Goal: Transaction & Acquisition: Purchase product/service

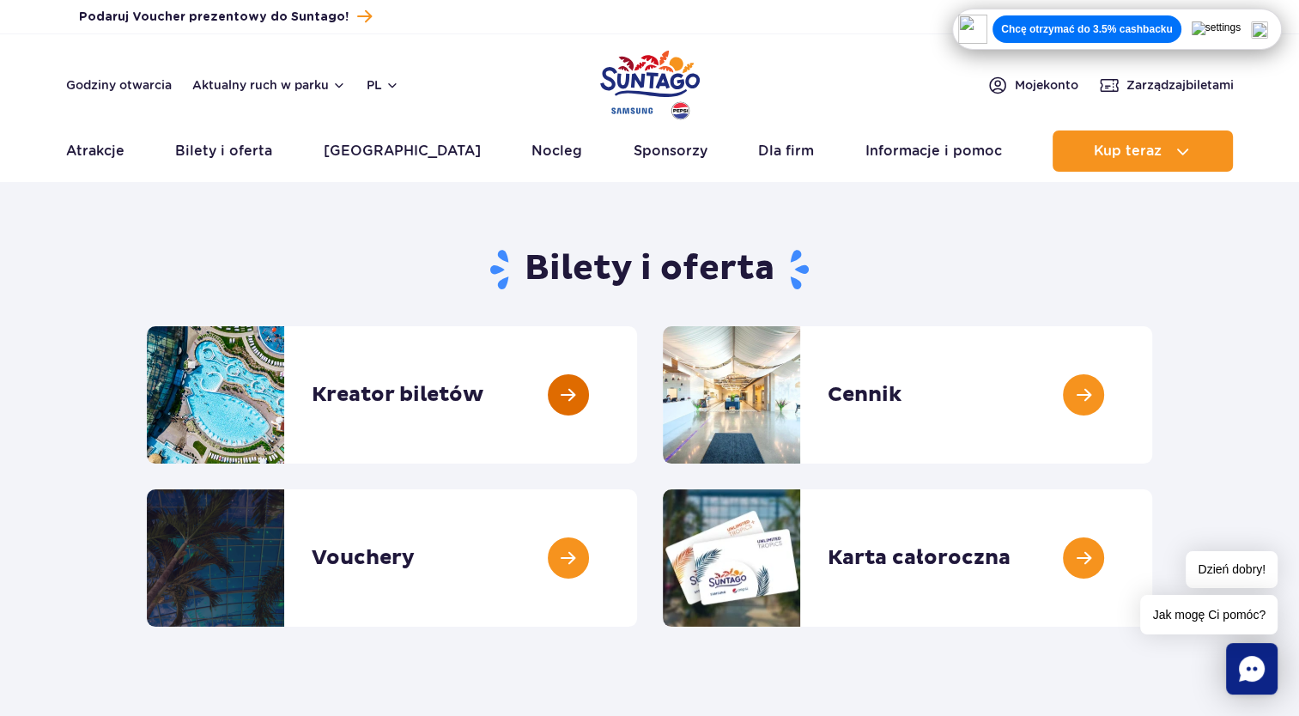
click at [637, 388] on link at bounding box center [637, 394] width 0 height 137
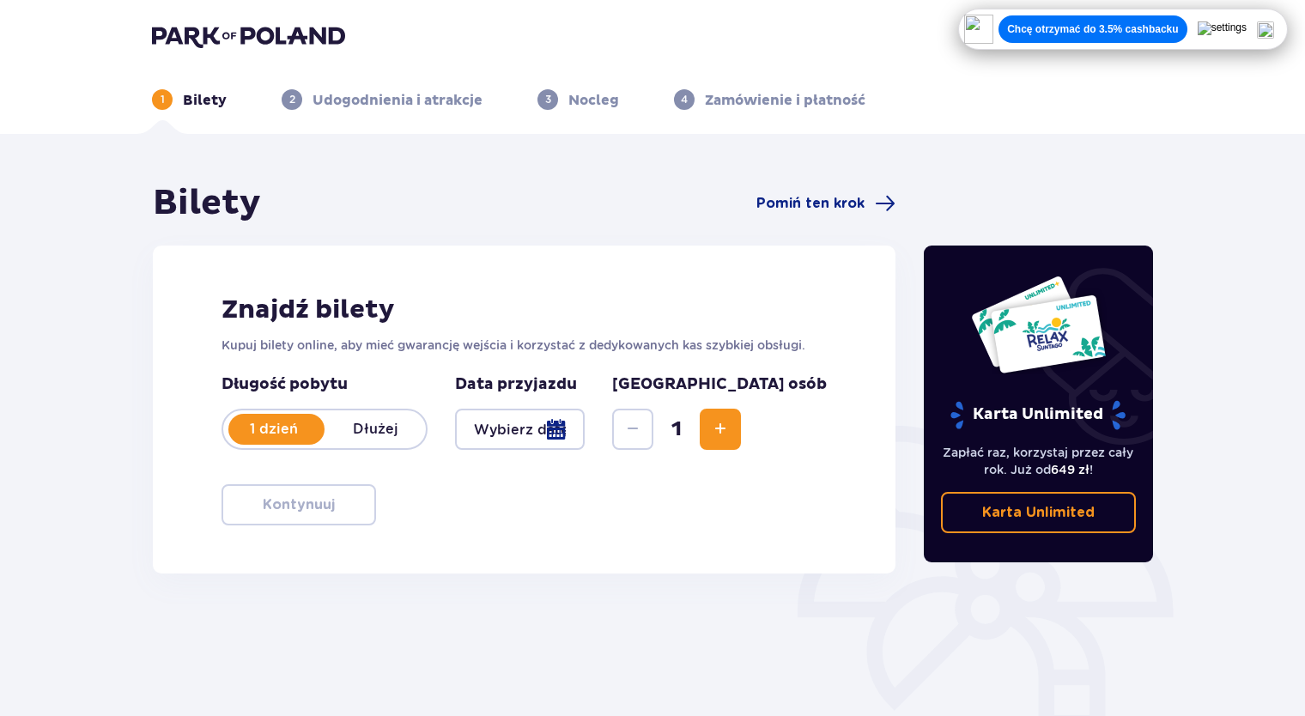
click at [741, 438] on button "Increase" at bounding box center [720, 429] width 41 height 41
click at [572, 430] on div at bounding box center [520, 429] width 130 height 41
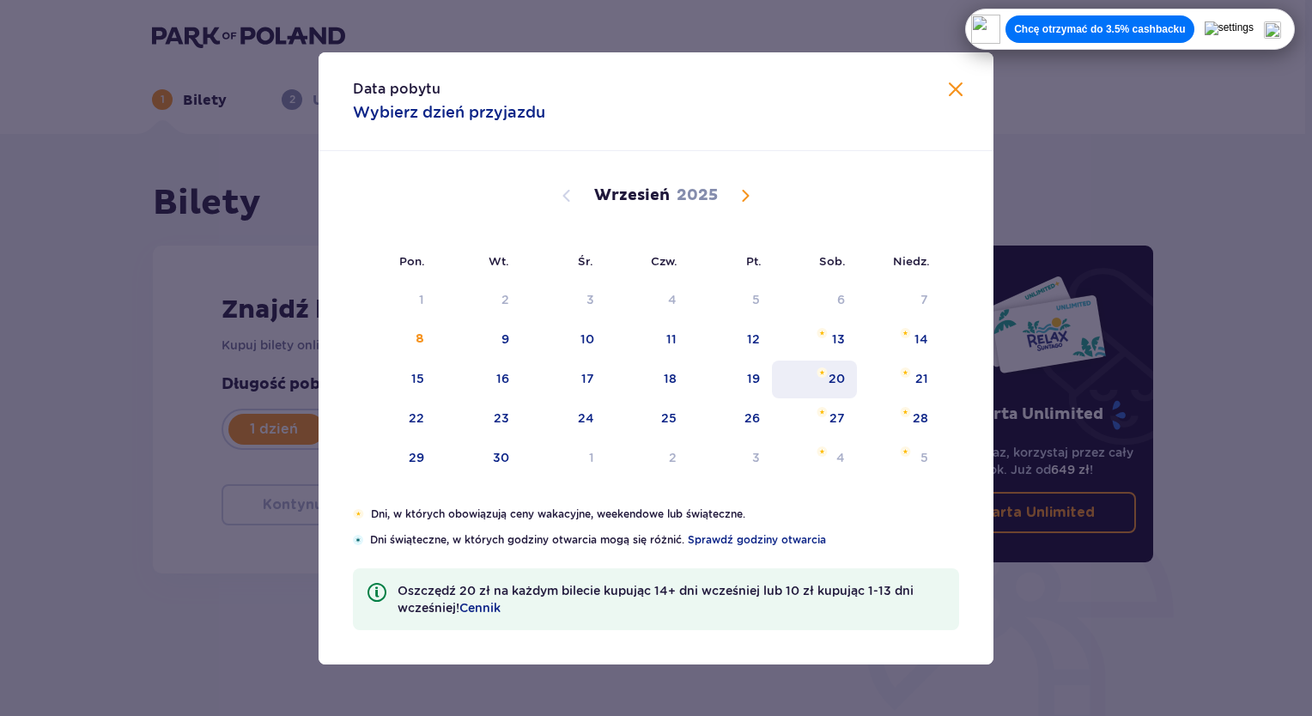
click at [838, 386] on div "20" at bounding box center [814, 380] width 85 height 38
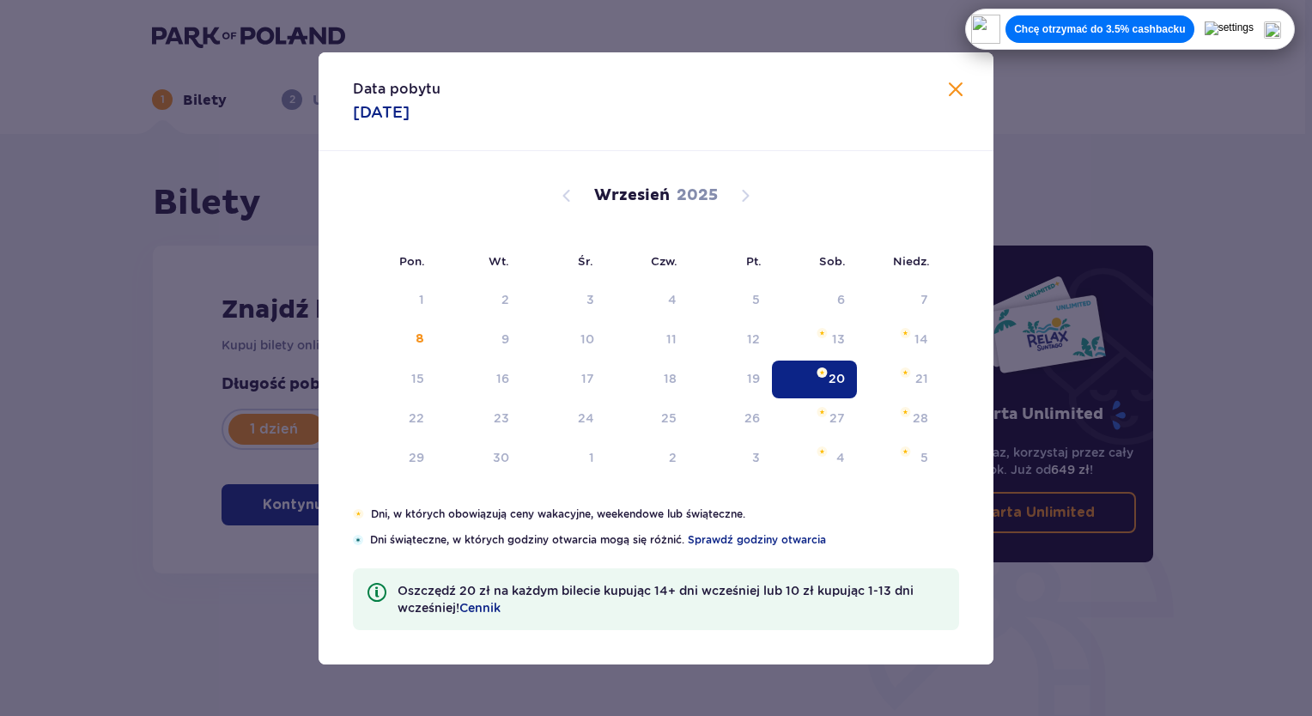
type input "20.09.25"
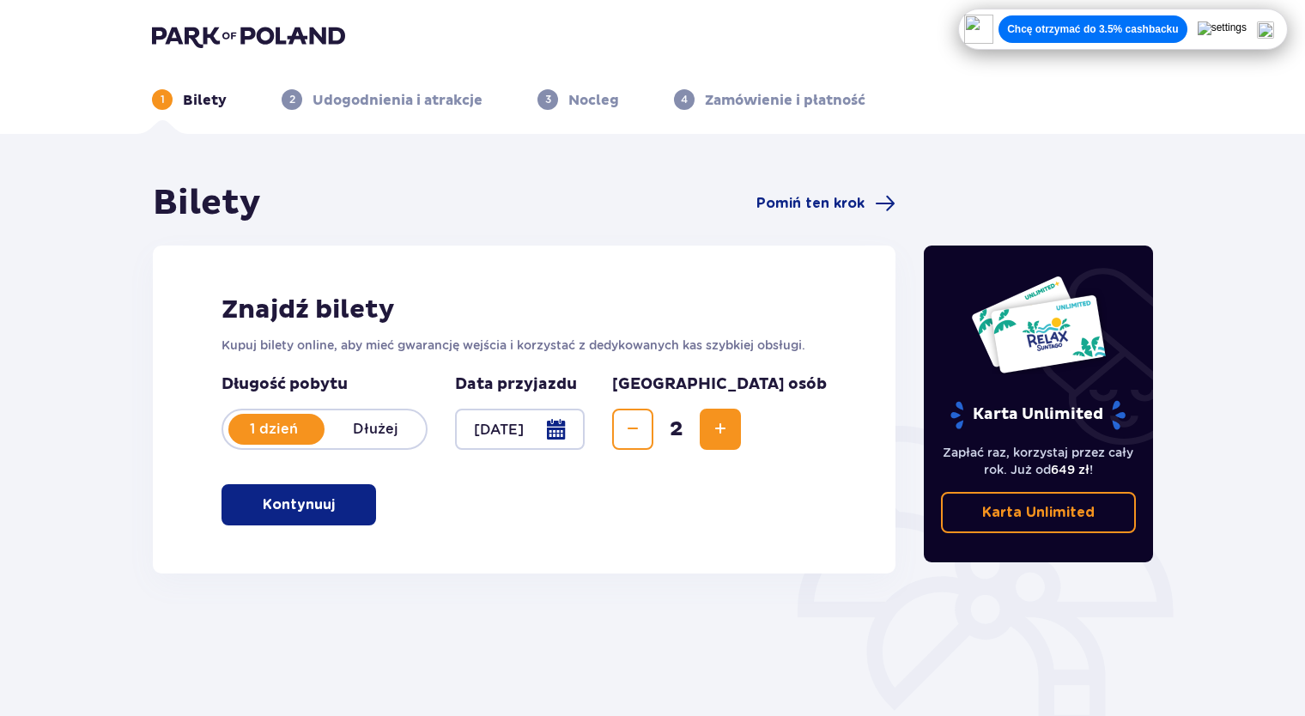
click at [341, 495] on span "button" at bounding box center [338, 505] width 21 height 21
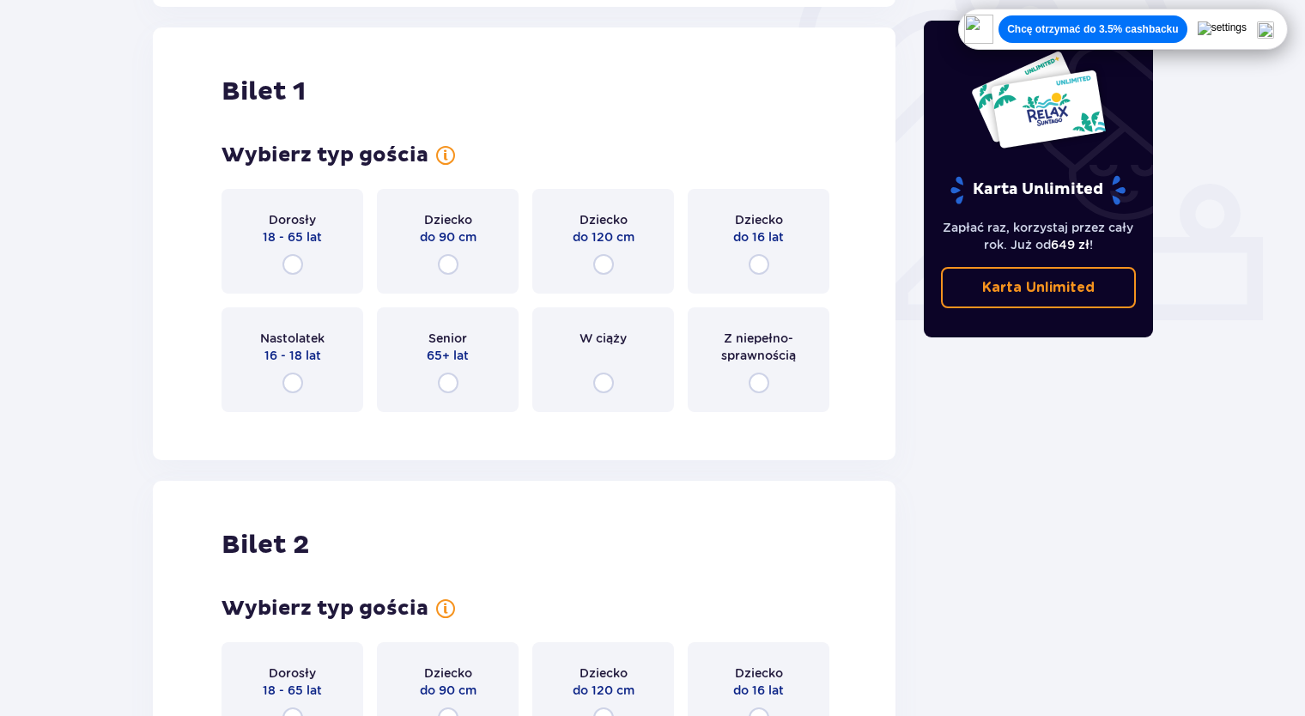
scroll to position [574, 0]
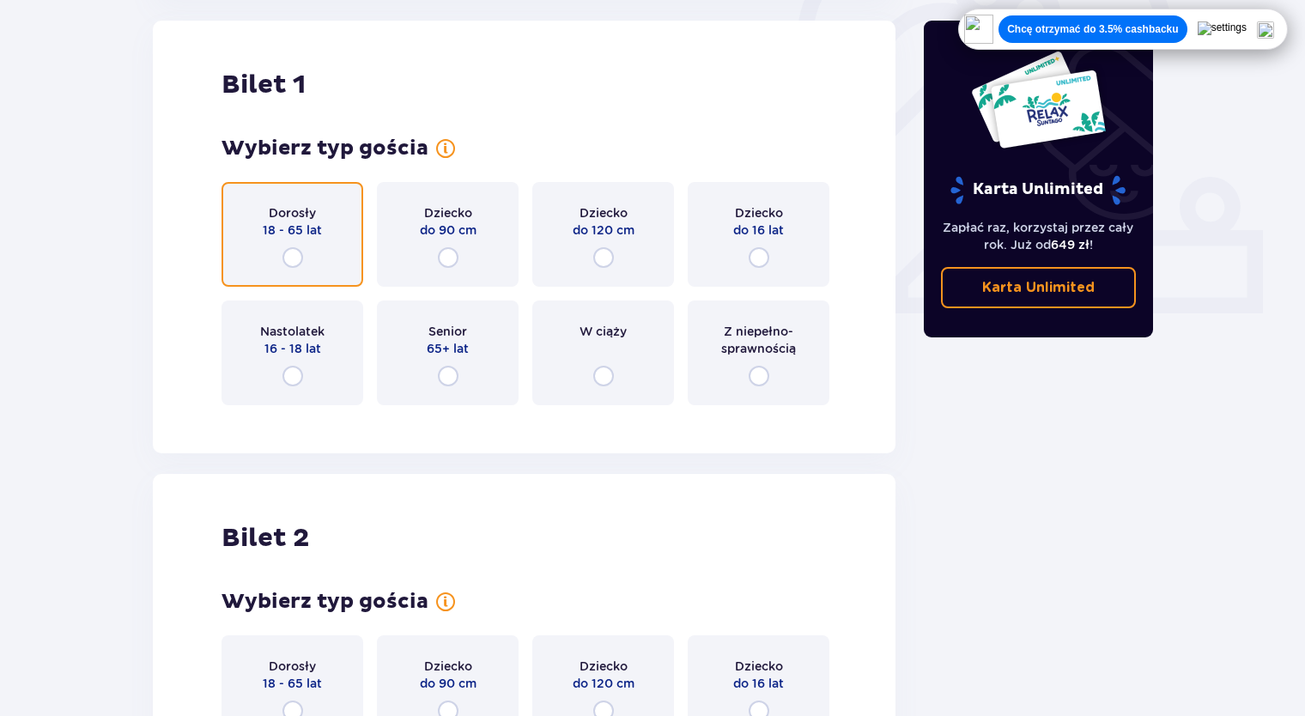
click at [301, 260] on input "radio" at bounding box center [292, 257] width 21 height 21
radio input "true"
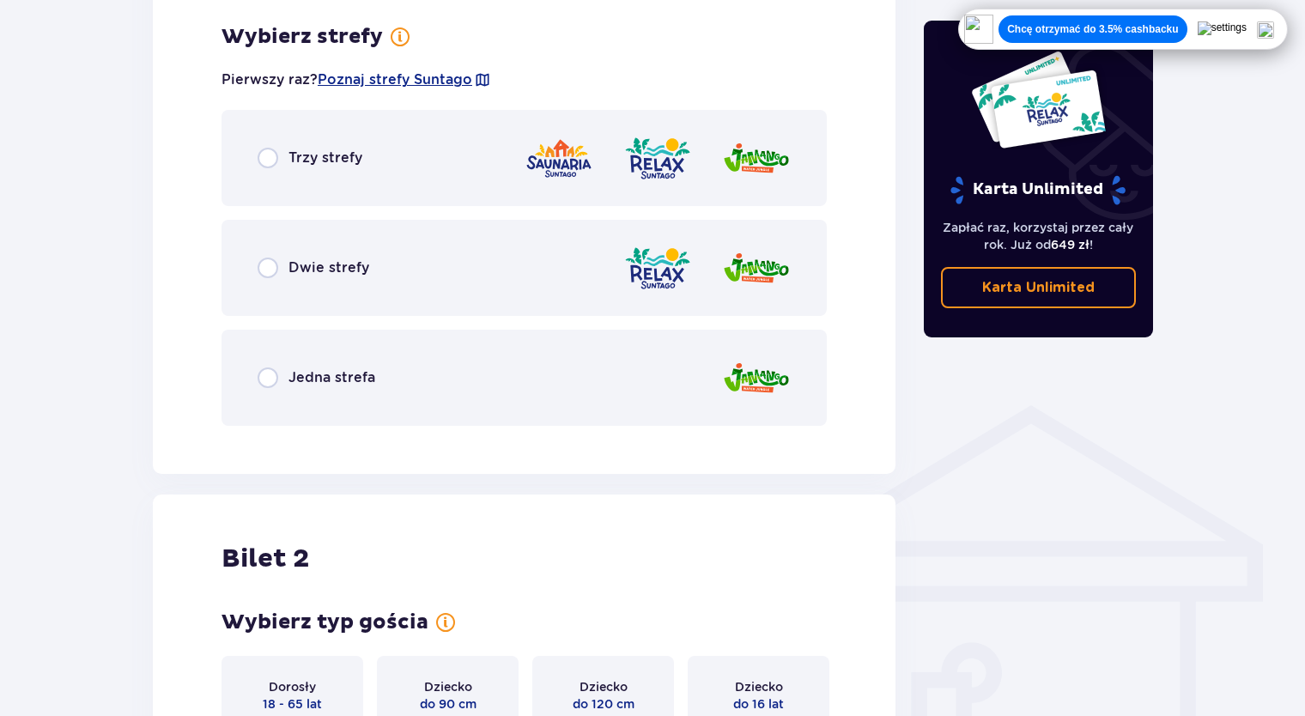
scroll to position [993, 0]
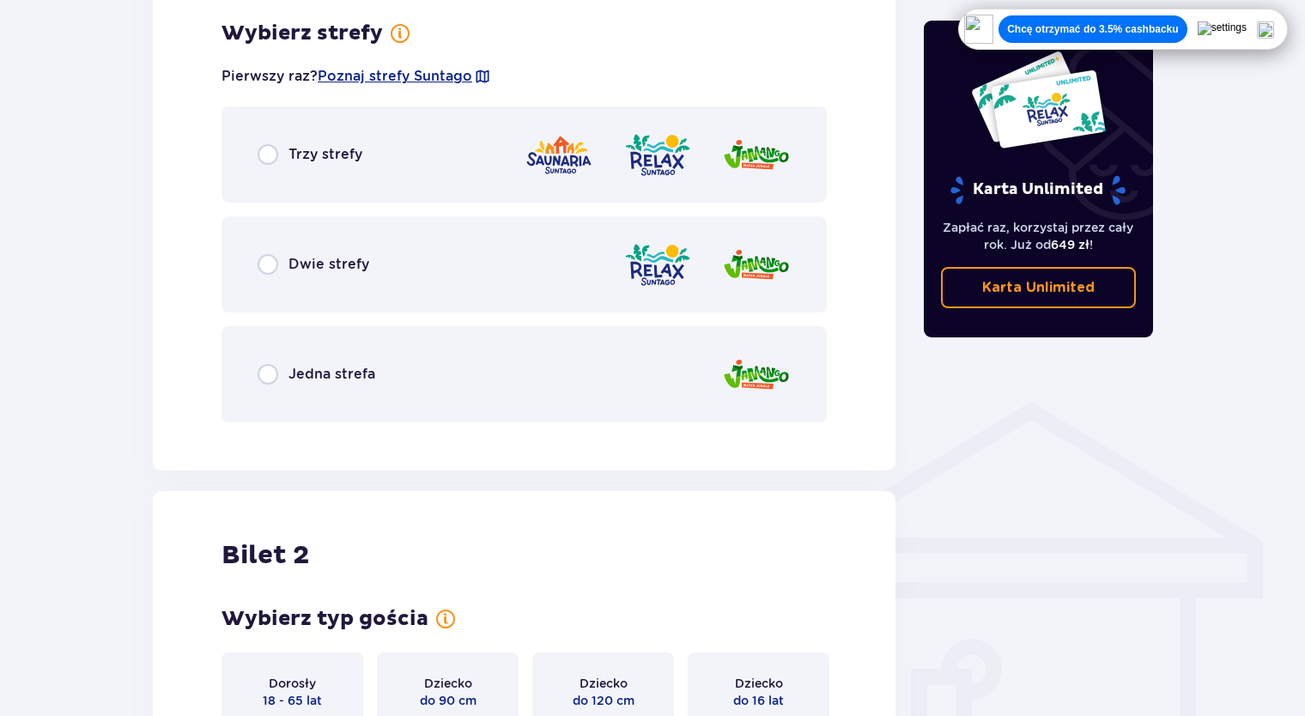
click at [274, 166] on div "Trzy strefy" at bounding box center [524, 154] width 605 height 96
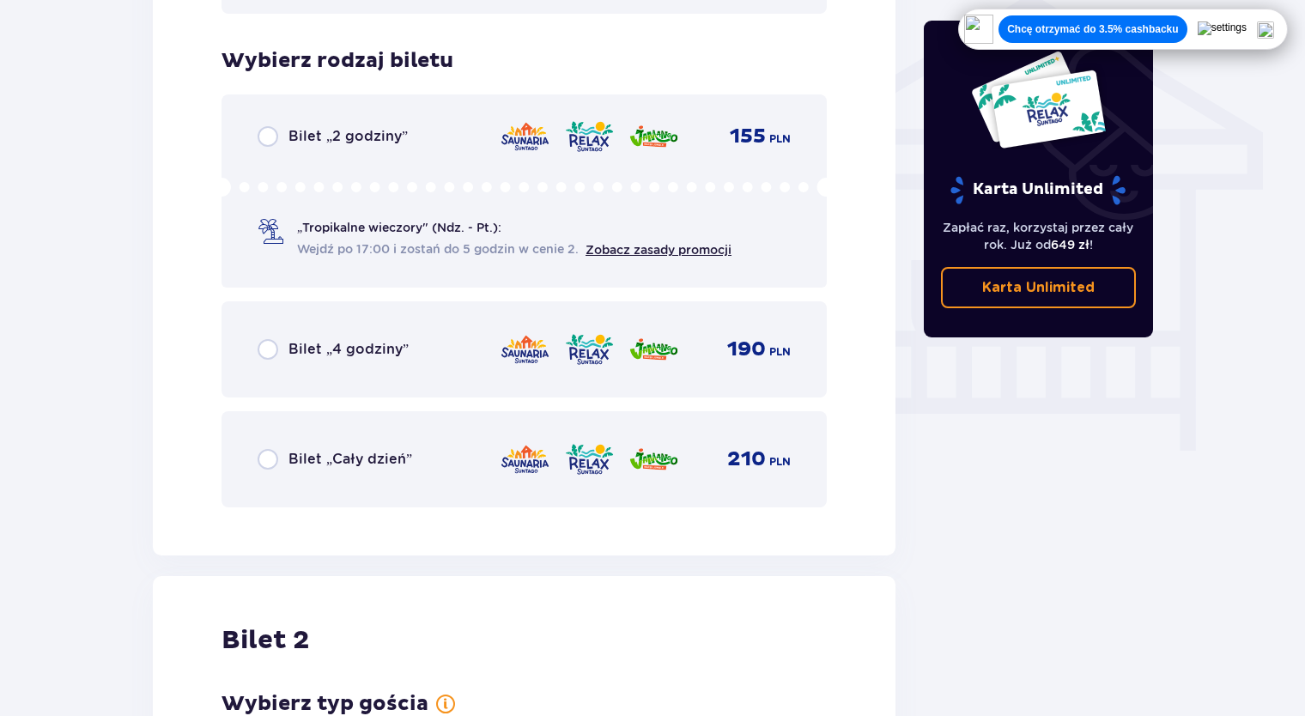
scroll to position [1429, 0]
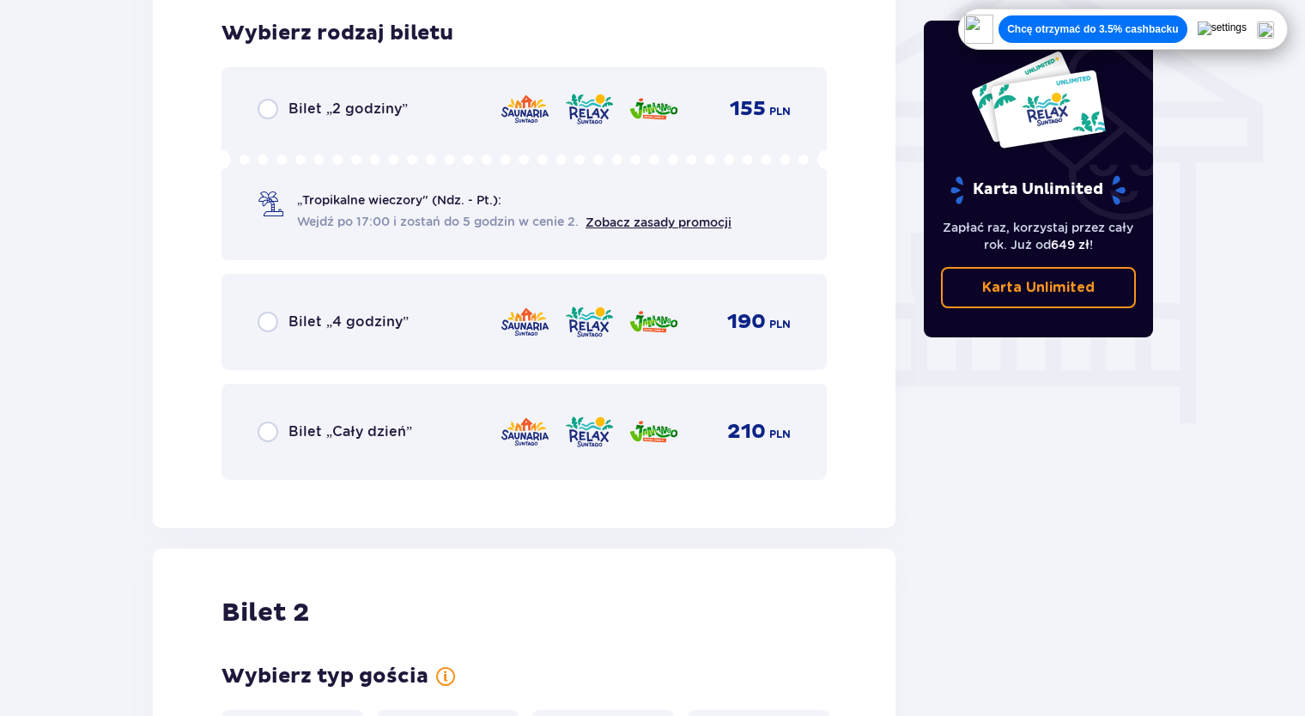
click at [280, 435] on div "Bilet „Cały dzień”" at bounding box center [335, 432] width 155 height 21
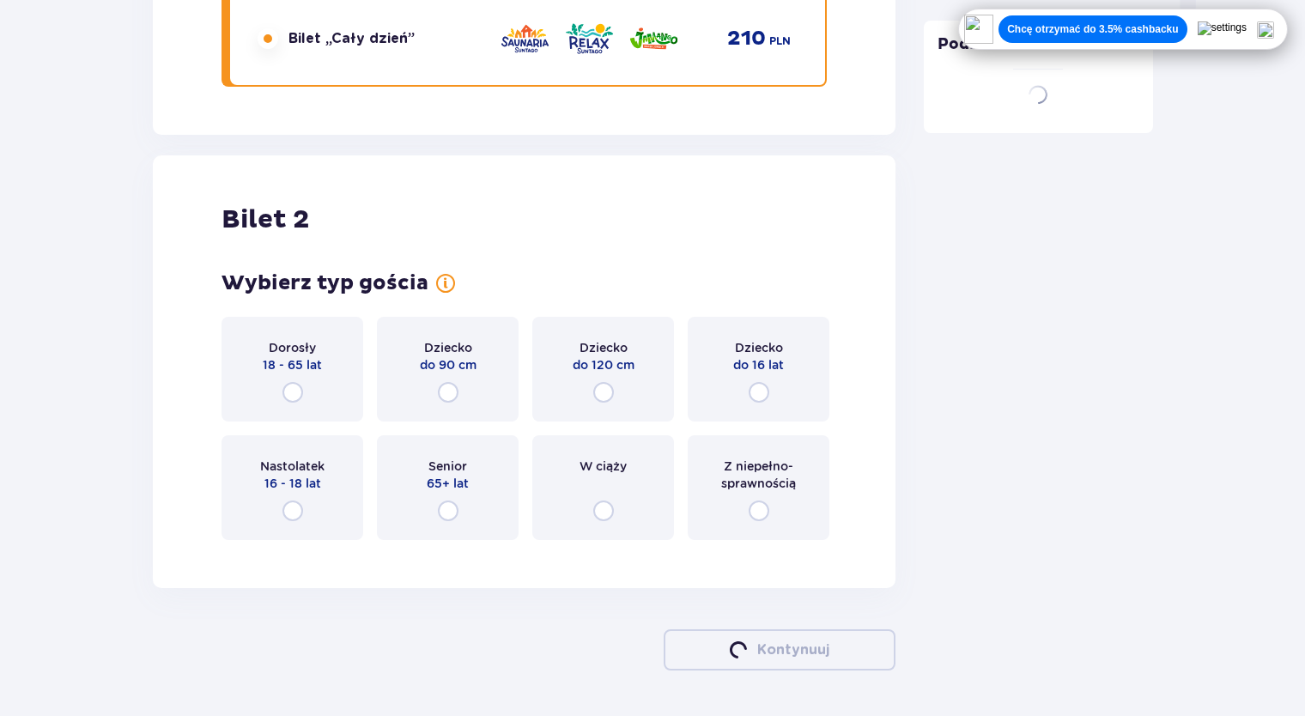
scroll to position [1879, 0]
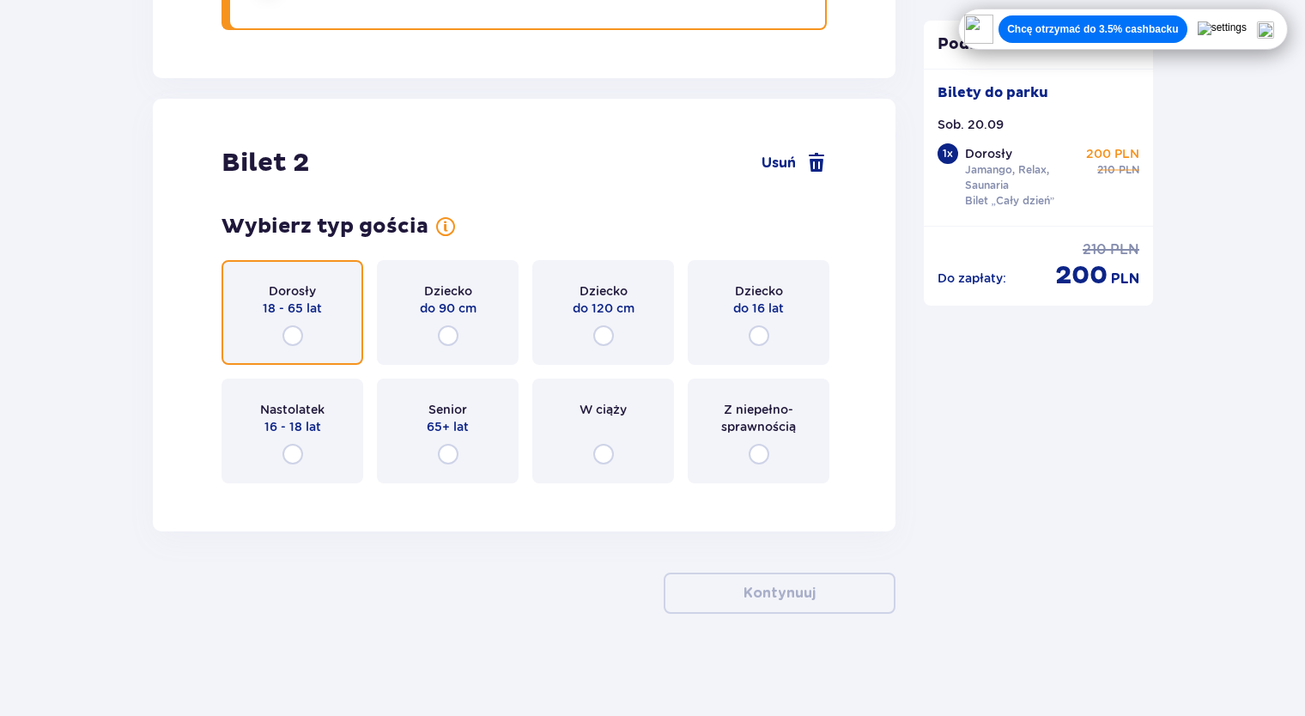
click at [301, 338] on input "radio" at bounding box center [292, 335] width 21 height 21
radio input "true"
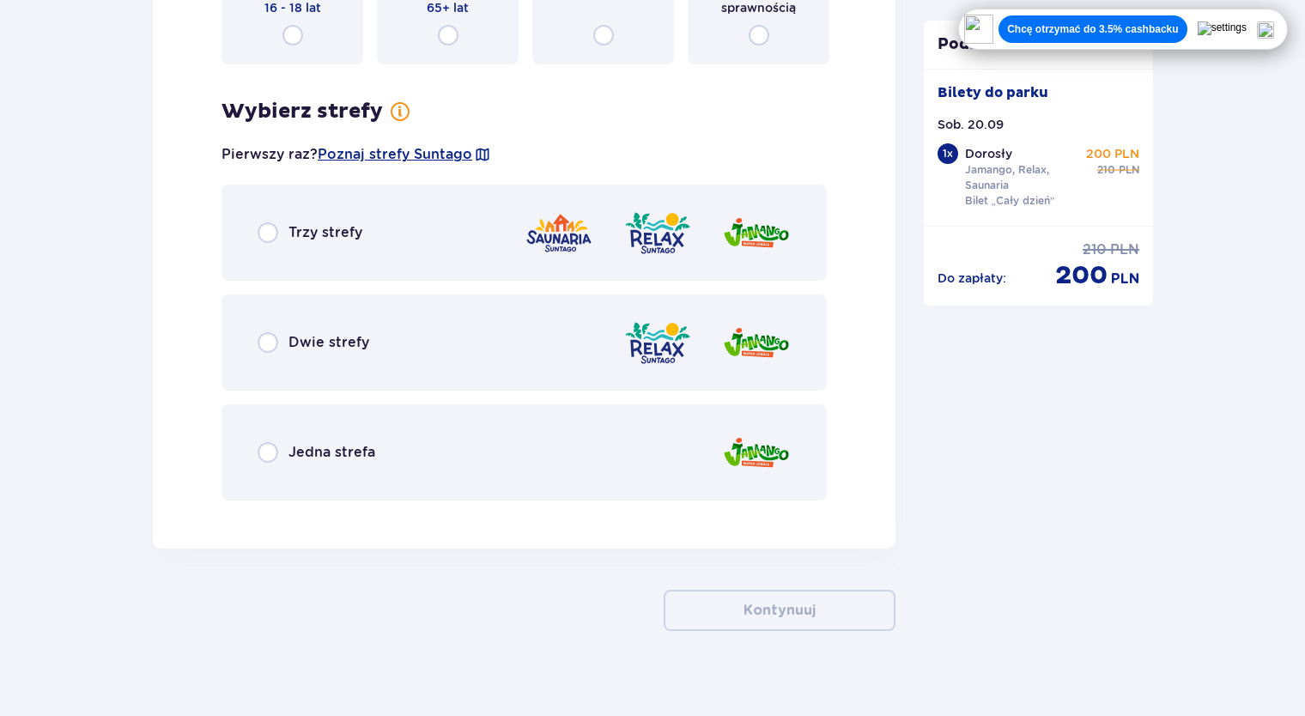
scroll to position [2315, 0]
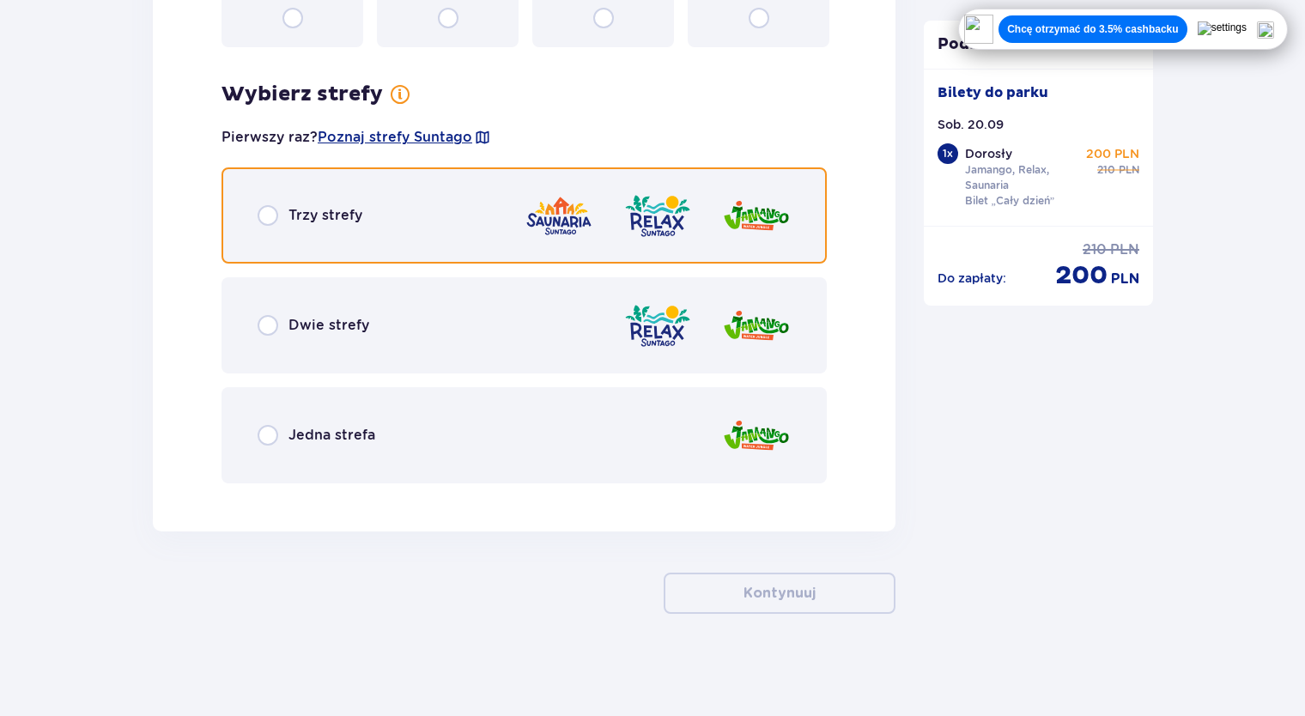
click at [261, 211] on input "radio" at bounding box center [268, 215] width 21 height 21
radio input "true"
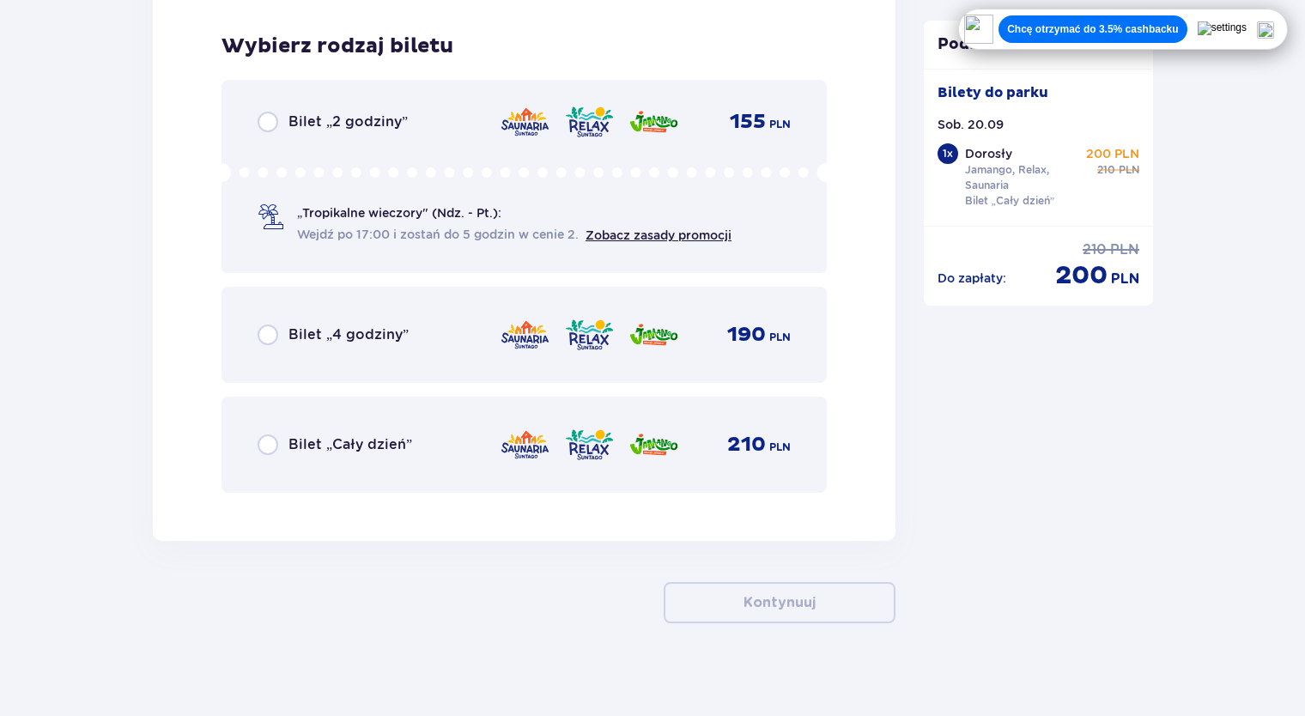
scroll to position [2808, 0]
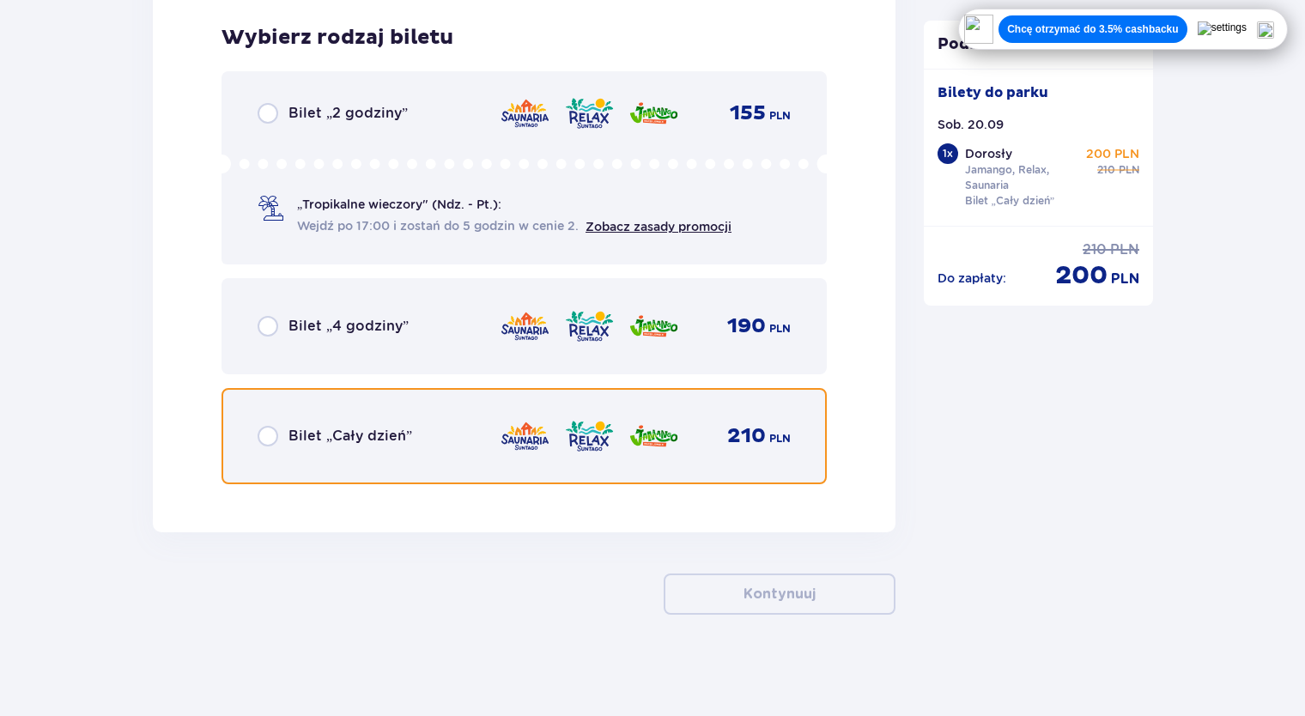
click at [263, 436] on input "radio" at bounding box center [268, 436] width 21 height 21
radio input "true"
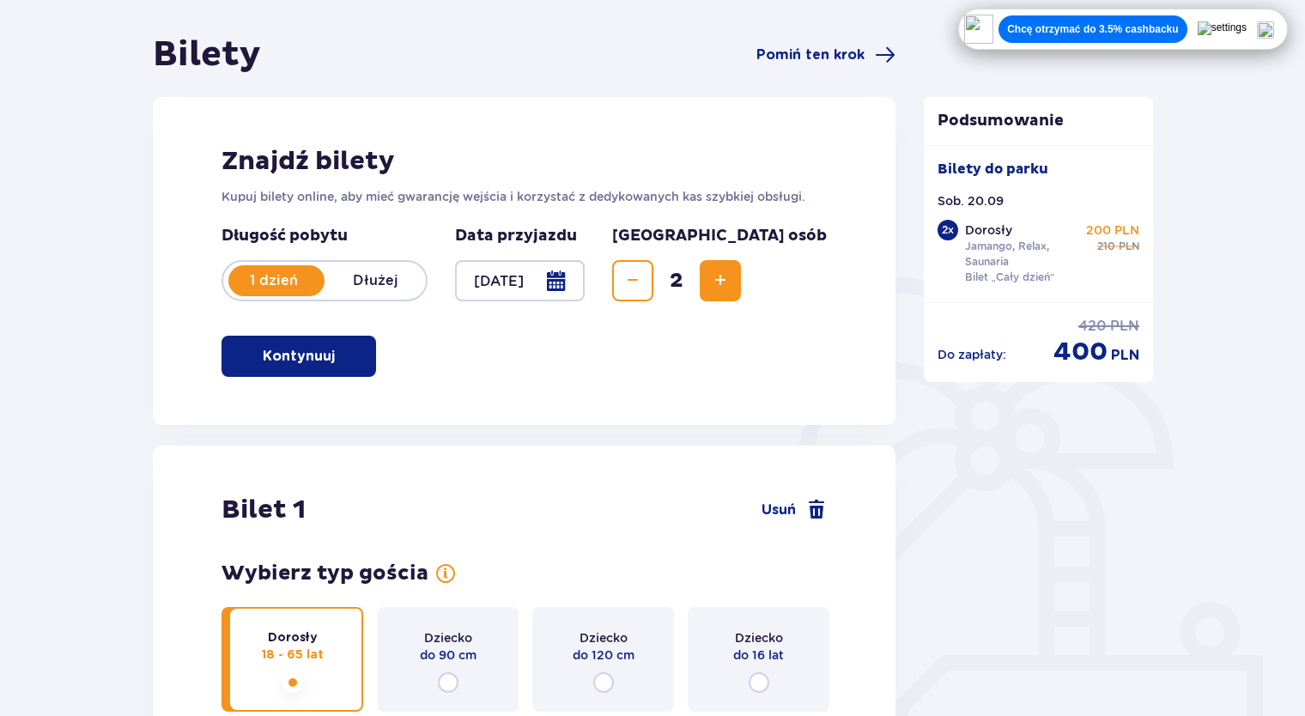
scroll to position [0, 0]
